Goal: Task Accomplishment & Management: Use online tool/utility

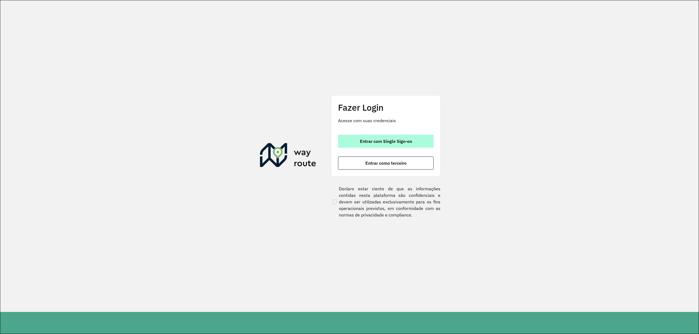
click at [409, 143] on span "Entrar com Single Sign-on" at bounding box center [386, 141] width 52 height 4
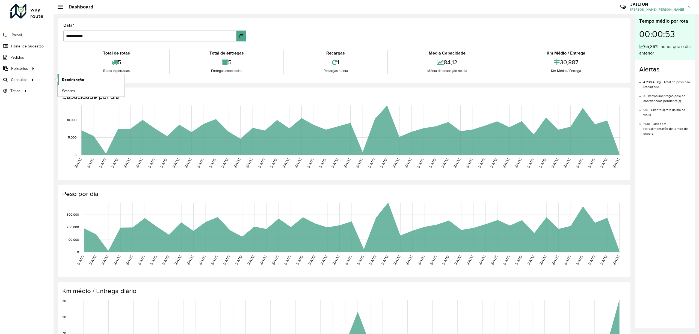
click at [86, 79] on link "Roteirização" at bounding box center [91, 79] width 67 height 11
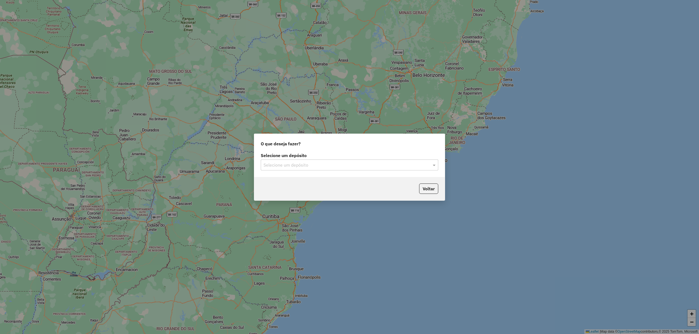
click at [320, 168] on div "Selecione um depósito" at bounding box center [349, 165] width 177 height 11
click at [306, 181] on div "CDD Embu" at bounding box center [349, 180] width 177 height 9
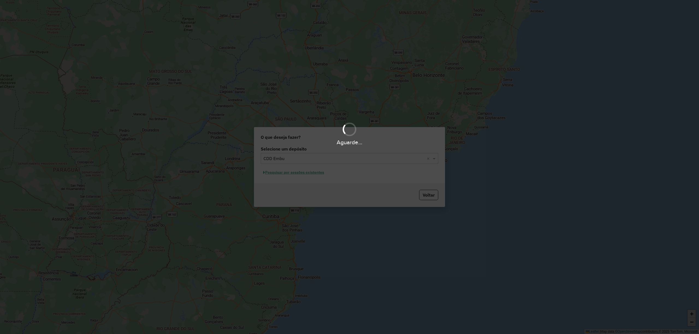
click at [295, 174] on div "Aguarde..." at bounding box center [349, 167] width 699 height 334
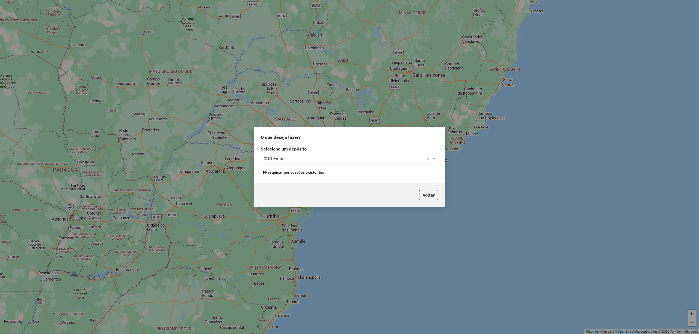
click at [295, 174] on button "Pesquisar por sessões existentes" at bounding box center [294, 172] width 66 height 8
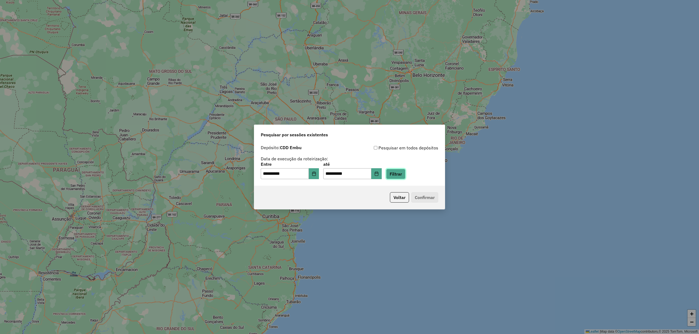
click at [400, 177] on button "Filtrar" at bounding box center [395, 174] width 19 height 10
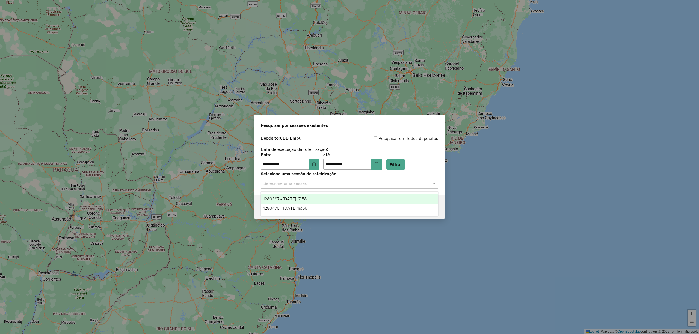
click at [400, 183] on input "text" at bounding box center [343, 183] width 161 height 7
click at [340, 203] on div "1280397 - 22/09/2025 17:58" at bounding box center [349, 199] width 177 height 9
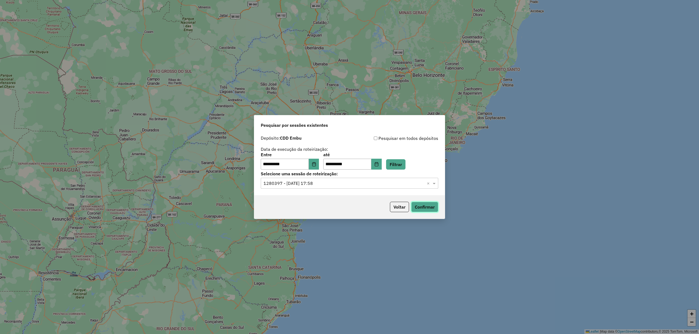
click at [435, 208] on button "Confirmar" at bounding box center [424, 207] width 27 height 10
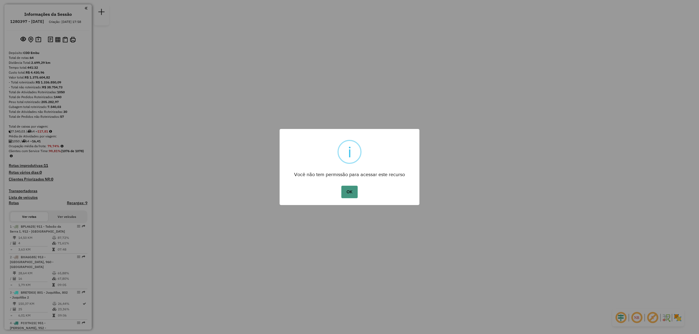
click at [356, 193] on button "OK" at bounding box center [349, 192] width 16 height 13
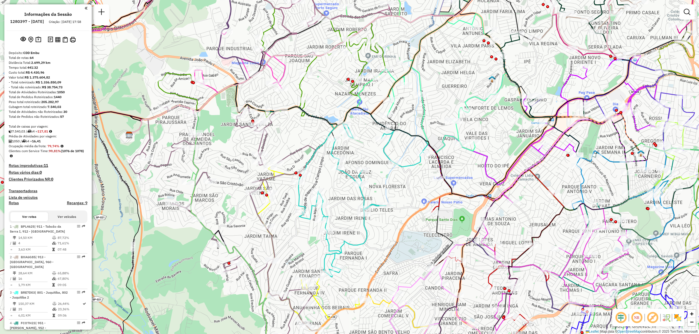
click at [675, 318] on img at bounding box center [677, 318] width 9 height 9
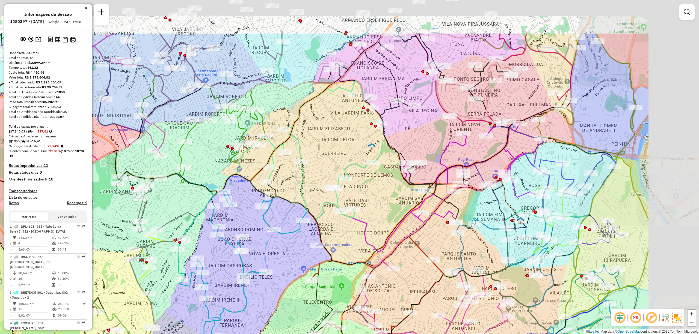
drag, startPoint x: 476, startPoint y: 136, endPoint x: 414, endPoint y: 193, distance: 83.9
click at [414, 193] on div "Janela de atendimento Grade de atendimento Capacidade Transportadoras Veículos …" at bounding box center [349, 167] width 699 height 334
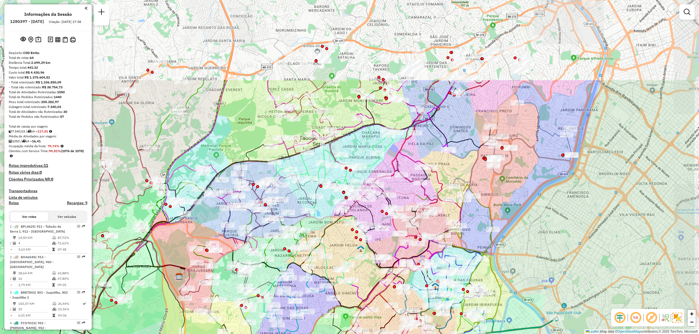
drag, startPoint x: 446, startPoint y: 45, endPoint x: 369, endPoint y: 167, distance: 144.6
click at [369, 167] on div "Janela de atendimento Grade de atendimento Capacidade Transportadoras Veículos …" at bounding box center [349, 167] width 699 height 334
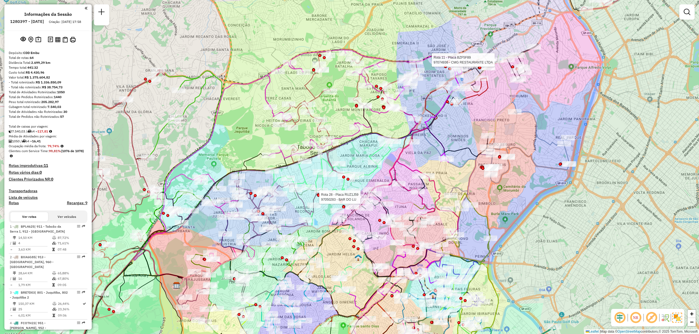
select select "**********"
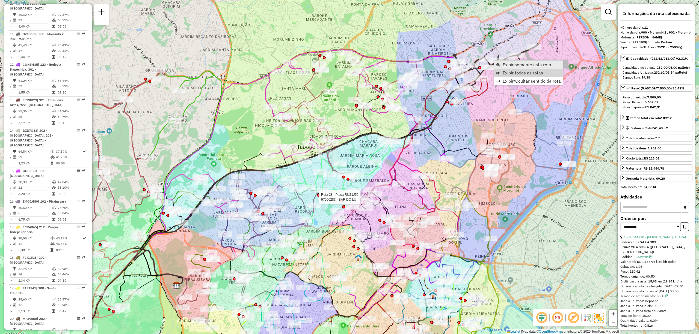
scroll to position [535, 0]
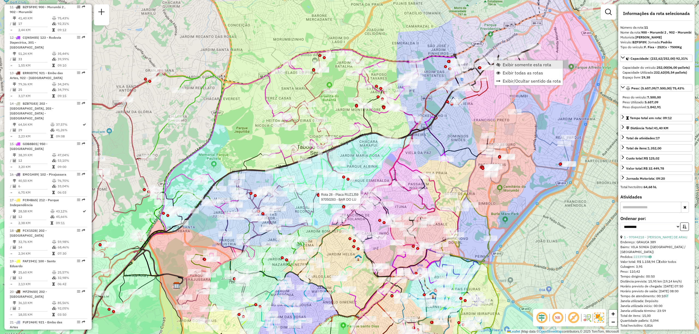
click at [524, 66] on span "Exibir somente esta rota" at bounding box center [527, 65] width 49 height 4
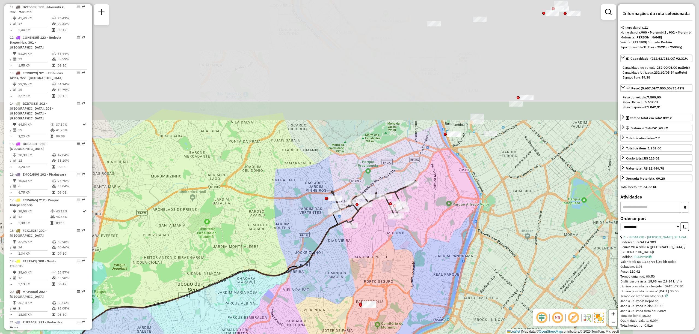
drag, startPoint x: 557, startPoint y: 99, endPoint x: 427, endPoint y: 226, distance: 181.3
click at [429, 232] on div "Janela de atendimento Grade de atendimento Capacidade Transportadoras Veículos …" at bounding box center [349, 167] width 699 height 334
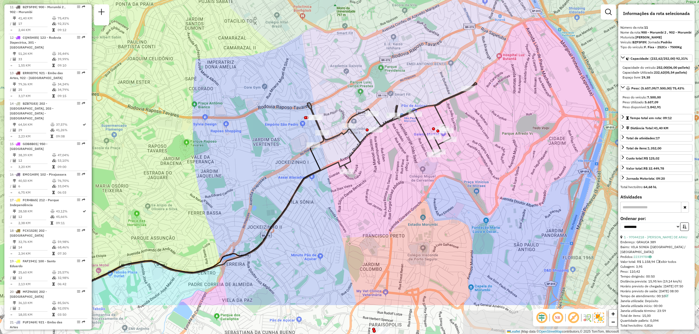
drag, startPoint x: 430, startPoint y: 226, endPoint x: 484, endPoint y: 167, distance: 80.0
click at [484, 167] on div "Janela de atendimento Grade de atendimento Capacidade Transportadoras Veículos …" at bounding box center [349, 167] width 699 height 334
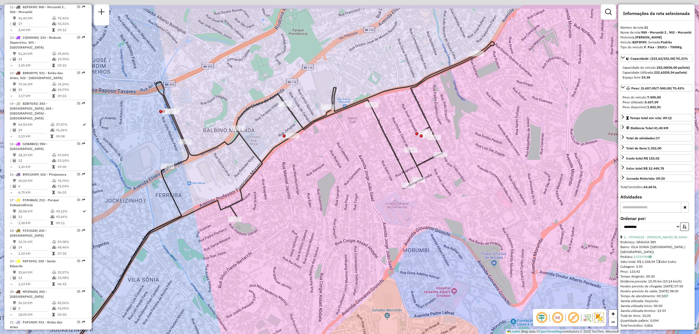
drag, startPoint x: 457, startPoint y: 128, endPoint x: 482, endPoint y: 166, distance: 45.7
click at [482, 166] on div "Janela de atendimento Grade de atendimento Capacidade Transportadoras Veículos …" at bounding box center [349, 167] width 699 height 334
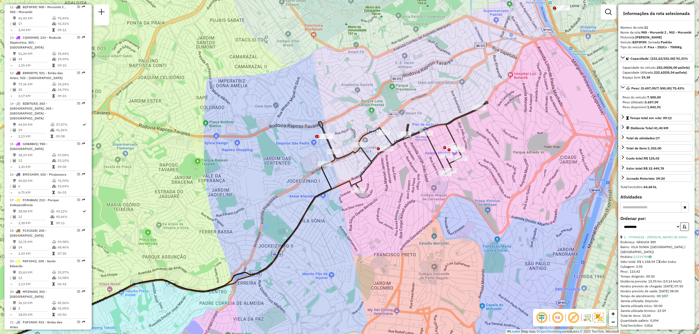
click at [557, 322] on em at bounding box center [557, 318] width 13 height 13
drag, startPoint x: 571, startPoint y: 320, endPoint x: 556, endPoint y: 318, distance: 15.4
click at [572, 320] on em at bounding box center [573, 318] width 13 height 13
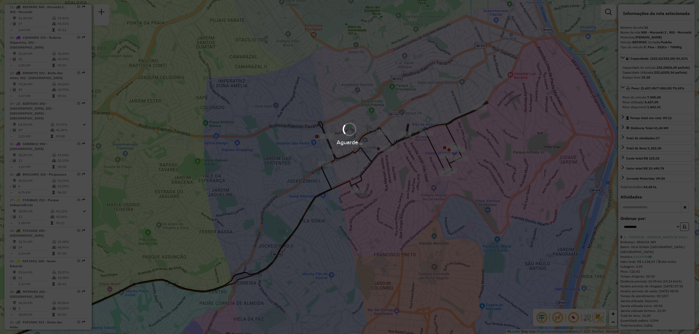
click at [544, 318] on hb-app "Aguarde... Pop-up bloqueado! Seu navegador bloqueou automáticamente a abertura …" at bounding box center [349, 167] width 699 height 334
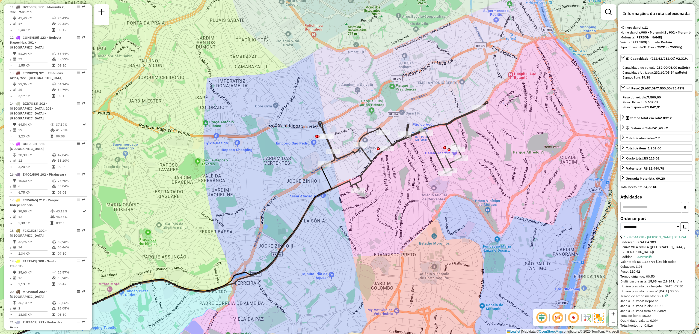
click at [546, 317] on em at bounding box center [541, 318] width 13 height 13
